Goal: Information Seeking & Learning: Learn about a topic

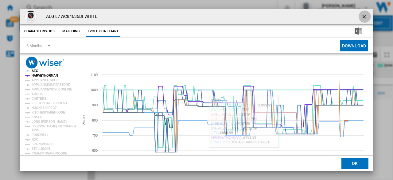
click at [363, 16] on ng-md-icon "getI18NText('BUTTONS.CLOSE_DIALOG')" at bounding box center [364, 17] width 7 height 7
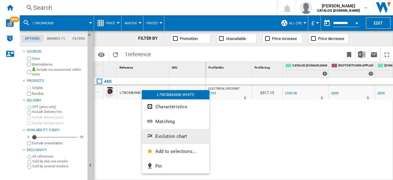
click at [158, 132] on button "Evolution chart" at bounding box center [176, 136] width 68 height 15
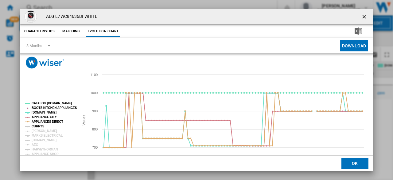
click at [40, 126] on tspan "CURRYS" at bounding box center [38, 125] width 13 height 3
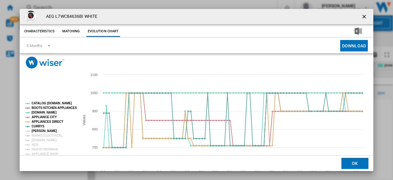
click at [41, 130] on tspan "[PERSON_NAME]" at bounding box center [45, 130] width 26 height 3
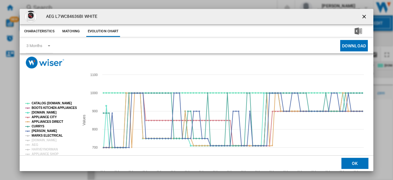
click at [41, 135] on tspan "MARKS ELECTRICAL" at bounding box center [47, 135] width 31 height 3
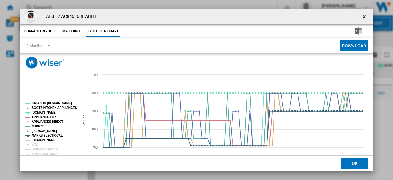
click at [41, 141] on tspan "[DOMAIN_NAME]" at bounding box center [44, 139] width 25 height 3
click at [37, 148] on tspan "HARVEYNORMAN" at bounding box center [45, 149] width 26 height 3
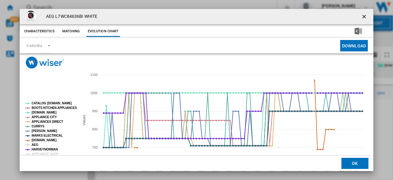
click at [36, 145] on tspan "AEG" at bounding box center [35, 144] width 7 height 3
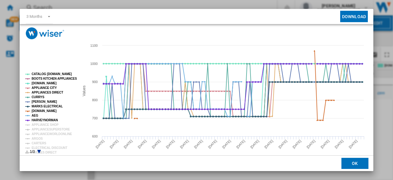
scroll to position [31, 0]
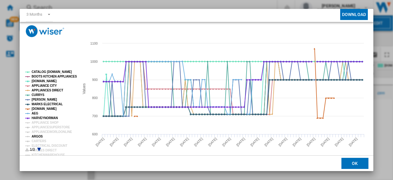
click at [37, 136] on tspan "ARGOS" at bounding box center [37, 136] width 11 height 3
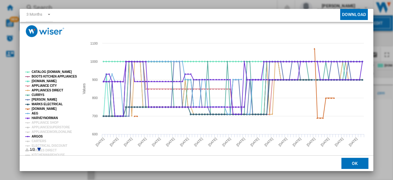
click at [37, 147] on rect "Product popup" at bounding box center [50, 111] width 54 height 86
click at [42, 147] on rect "Product popup" at bounding box center [50, 111] width 54 height 86
click at [39, 147] on rect "Product popup" at bounding box center [50, 111] width 54 height 86
click at [39, 148] on icon "Product popup" at bounding box center [39, 150] width 4 height 4
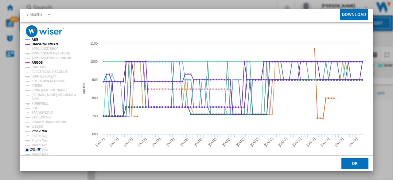
click at [40, 130] on tspan "Profile Min" at bounding box center [39, 130] width 15 height 3
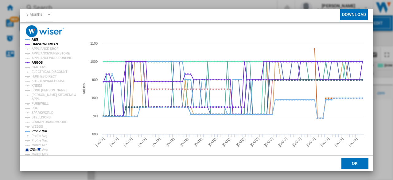
scroll to position [3, 0]
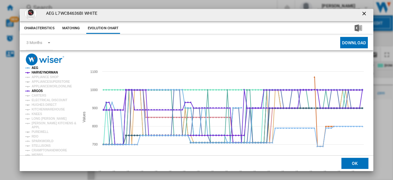
click at [363, 15] on ng-md-icon "getI18NText('BUTTONS.CLOSE_DIALOG')" at bounding box center [364, 13] width 7 height 7
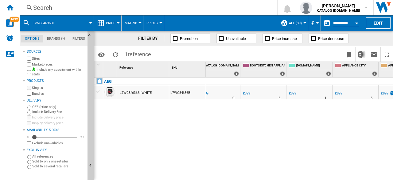
scroll to position [0, 91]
click at [292, 93] on div "£899" at bounding box center [289, 93] width 7 height 4
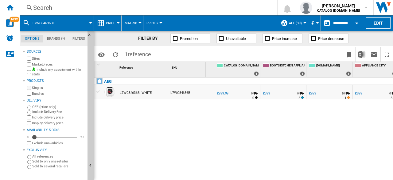
scroll to position [0, 70]
